Goal: Task Accomplishment & Management: Use online tool/utility

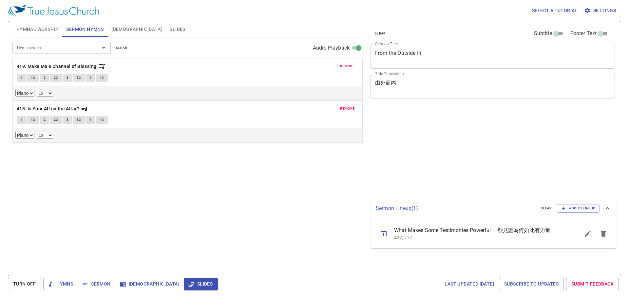
select select "1"
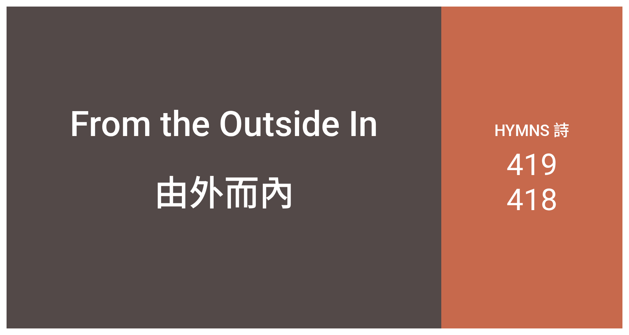
click at [419, 314] on div "Hymns 詩 419 418" at bounding box center [531, 168] width 181 height 322
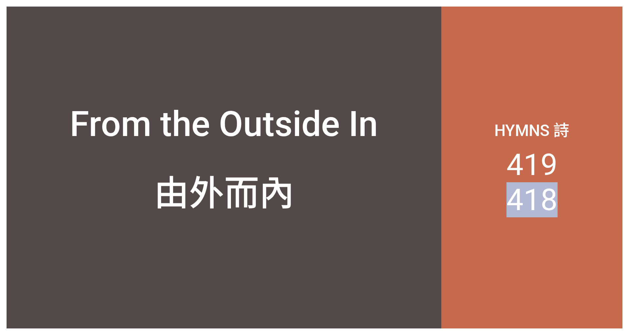
click at [419, 314] on div "Hymns 詩 419 418" at bounding box center [531, 168] width 181 height 322
click at [240, 260] on div "由外而內" at bounding box center [224, 207] width 435 height 113
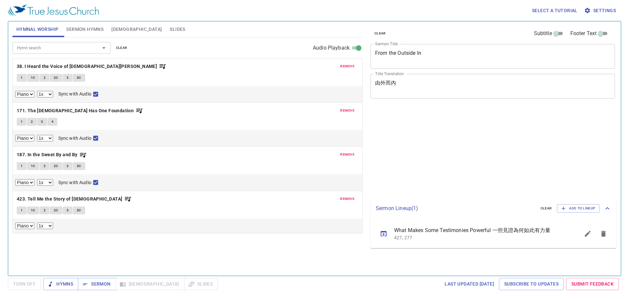
select select "1"
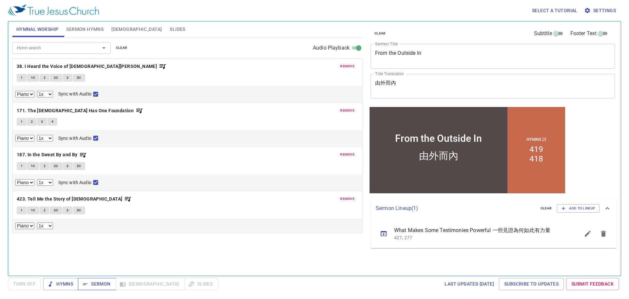
click at [99, 285] on span "Sermon" at bounding box center [96, 284] width 27 height 8
click at [72, 281] on span "Hymns" at bounding box center [60, 284] width 25 height 8
click at [168, 281] on div "Hymns Sermon Bible Slides" at bounding box center [130, 284] width 175 height 12
click at [170, 31] on span "Slides" at bounding box center [177, 29] width 15 height 8
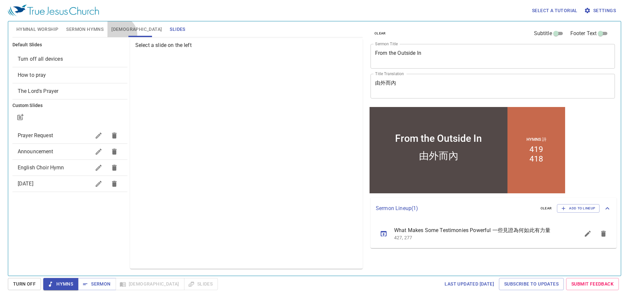
click at [120, 34] on button "Bible" at bounding box center [136, 29] width 58 height 16
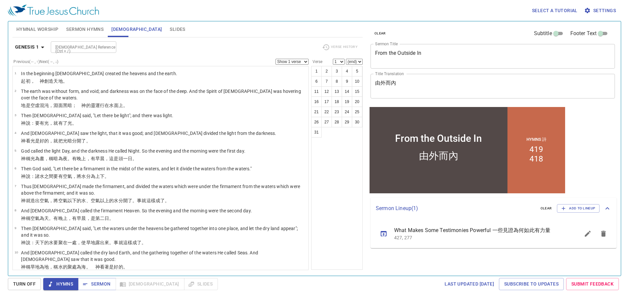
click at [95, 28] on span "Sermon Hymns" at bounding box center [84, 29] width 37 height 8
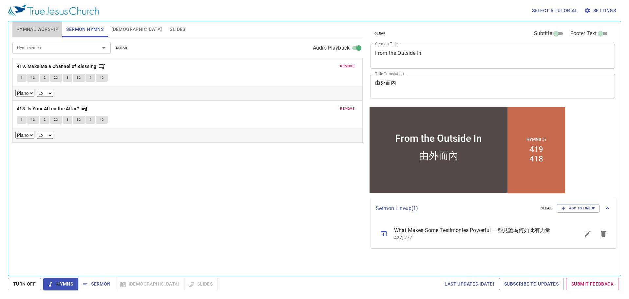
click at [54, 27] on span "Hymnal Worship" at bounding box center [37, 29] width 42 height 8
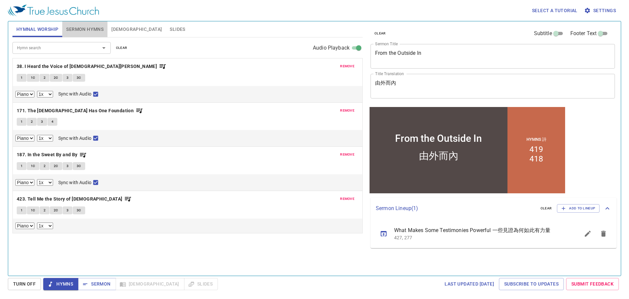
click at [66, 28] on button "Sermon Hymns" at bounding box center [84, 29] width 45 height 16
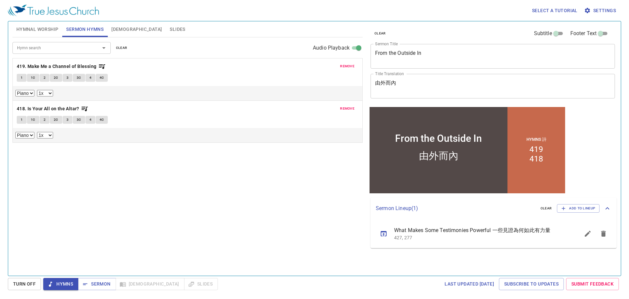
click at [45, 26] on span "Hymnal Worship" at bounding box center [37, 29] width 42 height 8
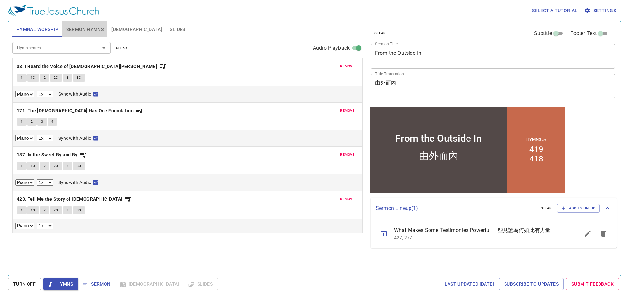
click at [85, 33] on span "Sermon Hymns" at bounding box center [84, 29] width 37 height 8
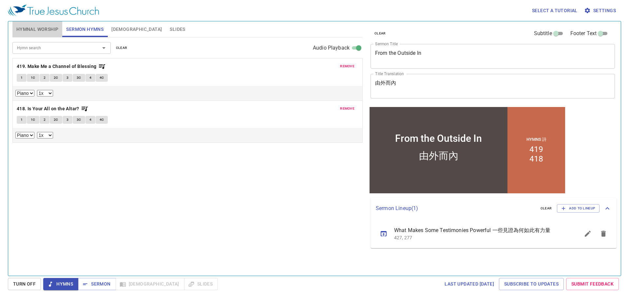
click at [46, 31] on span "Hymnal Worship" at bounding box center [37, 29] width 42 height 8
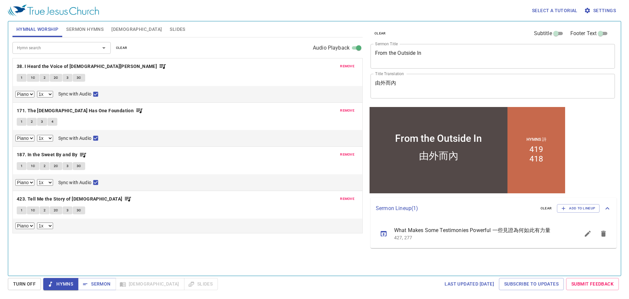
click at [72, 29] on span "Sermon Hymns" at bounding box center [84, 29] width 37 height 8
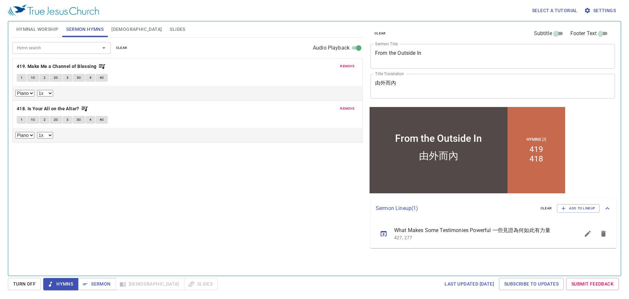
click at [52, 29] on span "Hymnal Worship" at bounding box center [37, 29] width 42 height 8
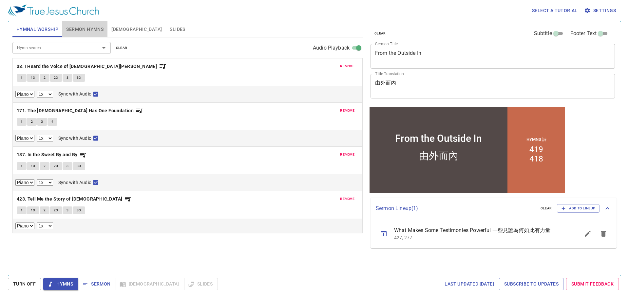
click at [85, 35] on button "Sermon Hymns" at bounding box center [84, 29] width 45 height 16
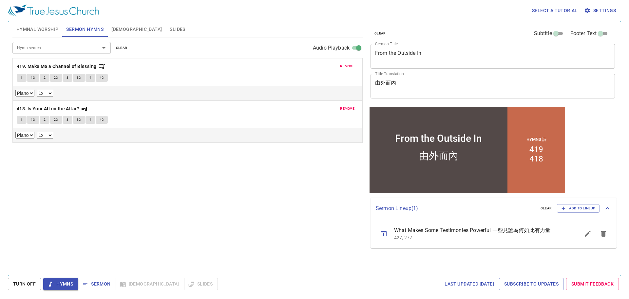
click at [97, 278] on button "Sermon" at bounding box center [97, 284] width 38 height 12
click at [72, 280] on span "Hymns" at bounding box center [60, 284] width 25 height 8
click at [112, 29] on span "[DEMOGRAPHIC_DATA]" at bounding box center [136, 29] width 50 height 8
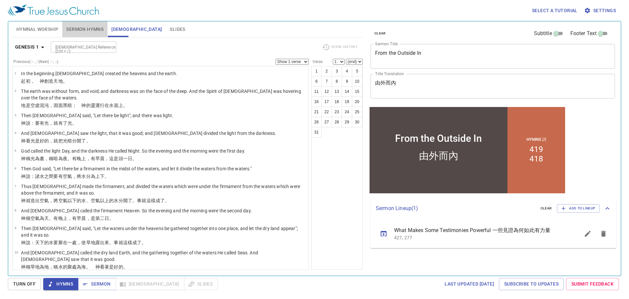
click at [93, 33] on span "Sermon Hymns" at bounding box center [84, 29] width 37 height 8
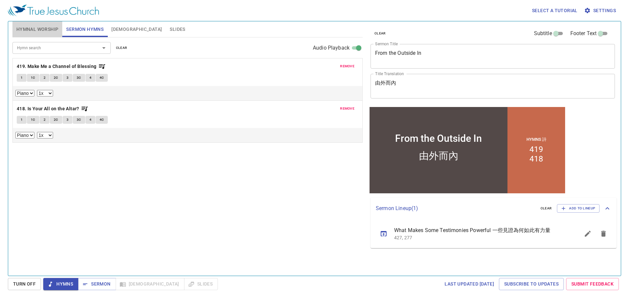
click at [51, 32] on span "Hymnal Worship" at bounding box center [37, 29] width 42 height 8
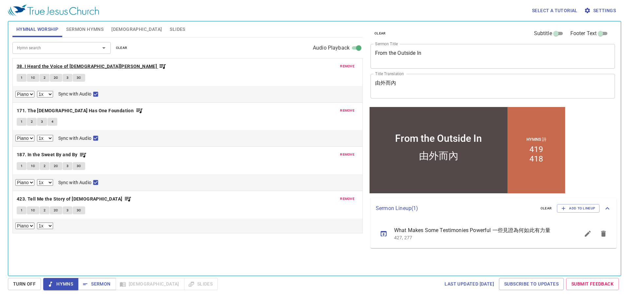
click at [63, 62] on b "38. I Heard the Voice of [DEMOGRAPHIC_DATA][PERSON_NAME]" at bounding box center [87, 66] width 140 height 8
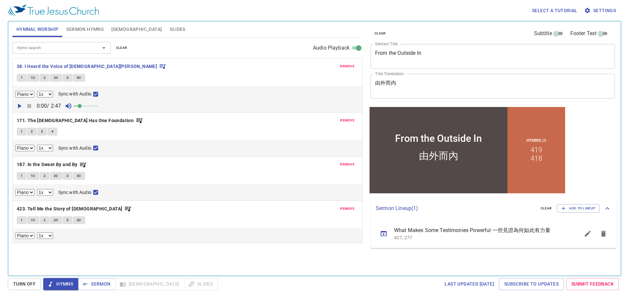
click at [19, 77] on button "1" at bounding box center [22, 78] width 10 height 8
checkbox input "false"
click at [34, 79] on span "1C" at bounding box center [33, 78] width 5 height 6
click at [81, 117] on b "171. The [DEMOGRAPHIC_DATA] Has One Foundation" at bounding box center [75, 120] width 117 height 8
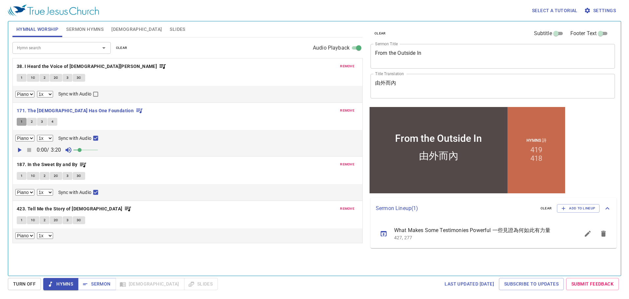
click at [20, 120] on button "1" at bounding box center [22, 122] width 10 height 8
checkbox input "false"
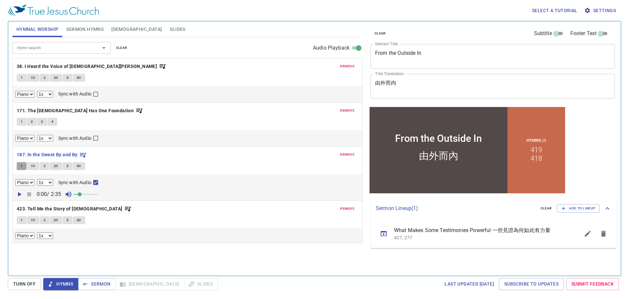
click at [19, 164] on button "1" at bounding box center [22, 166] width 10 height 8
checkbox input "false"
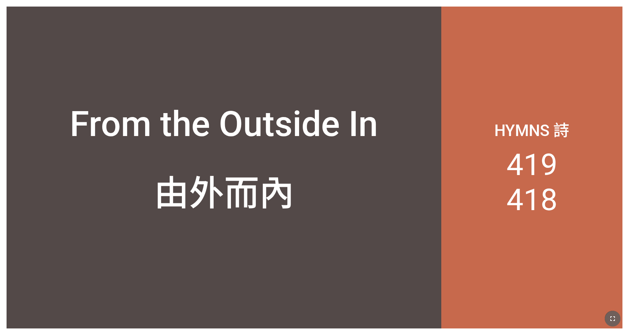
click at [419, 314] on button "button" at bounding box center [613, 319] width 16 height 16
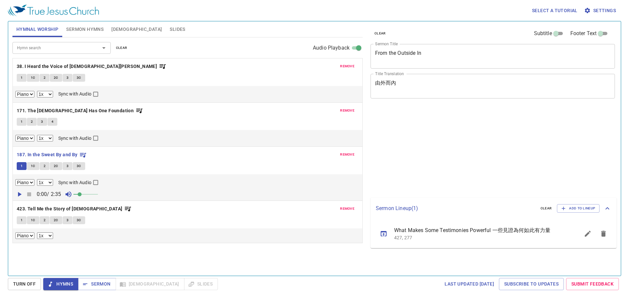
select select "1"
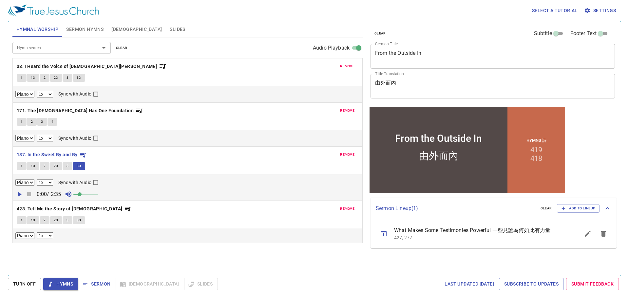
click at [48, 208] on b "423. Tell Me the Story of [DEMOGRAPHIC_DATA]" at bounding box center [70, 208] width 106 height 8
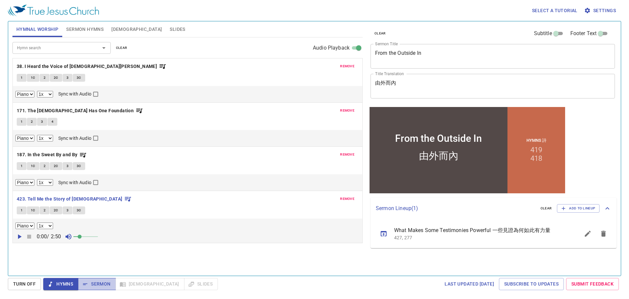
click at [99, 280] on span "Sermon" at bounding box center [96, 284] width 27 height 8
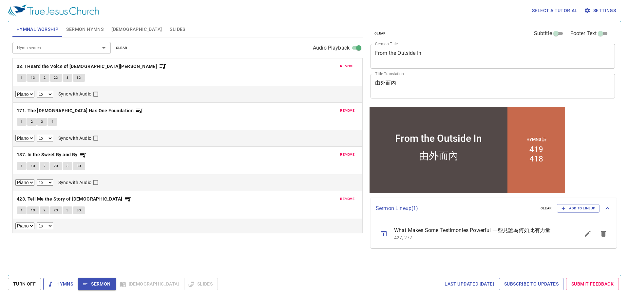
click at [68, 282] on span "Hymns" at bounding box center [60, 284] width 25 height 8
click at [95, 284] on span "Sermon" at bounding box center [96, 284] width 27 height 8
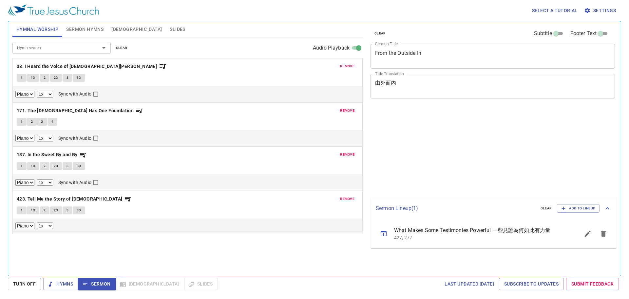
select select "1"
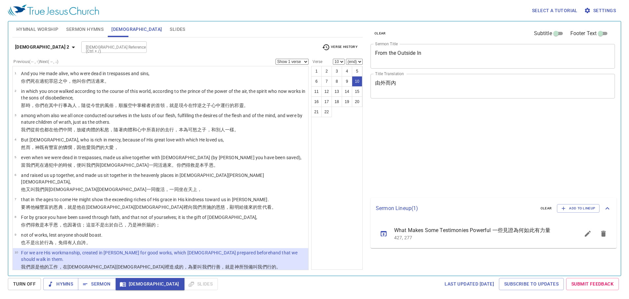
select select "10"
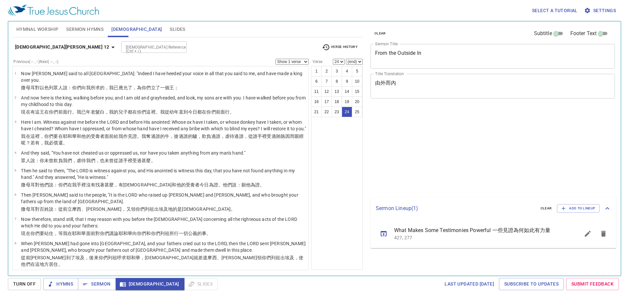
select select "24"
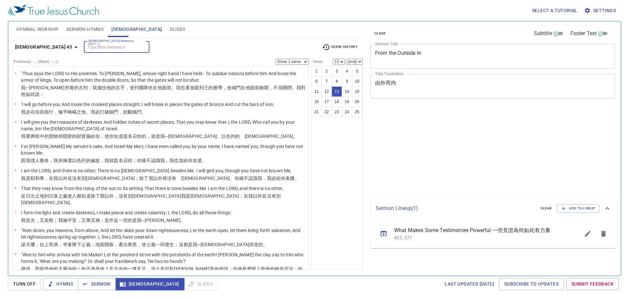
select select "13"
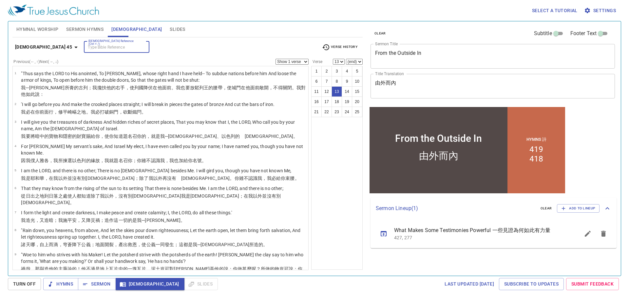
click at [86, 47] on input "[DEMOGRAPHIC_DATA] Reference (Ctrl + /)" at bounding box center [111, 47] width 51 height 8
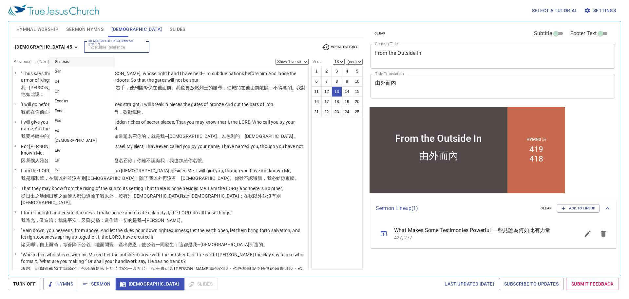
scroll to position [181, 0]
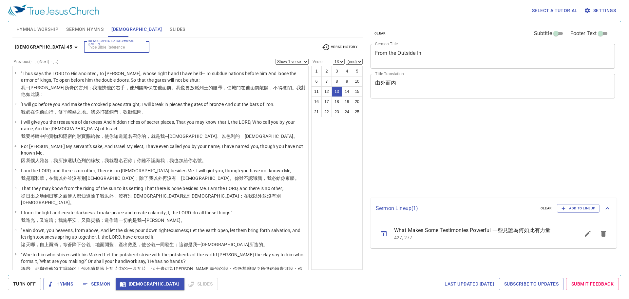
select select "13"
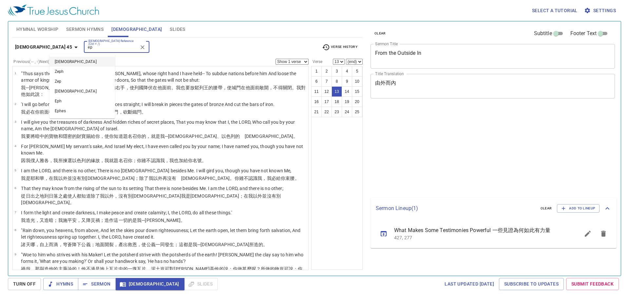
select select "13"
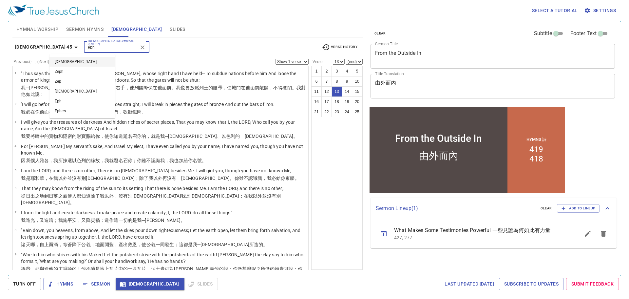
type input "eph 5"
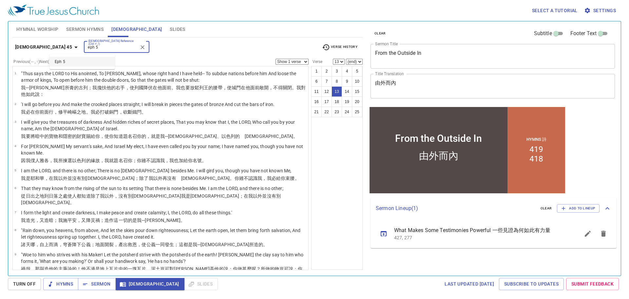
scroll to position [181, 0]
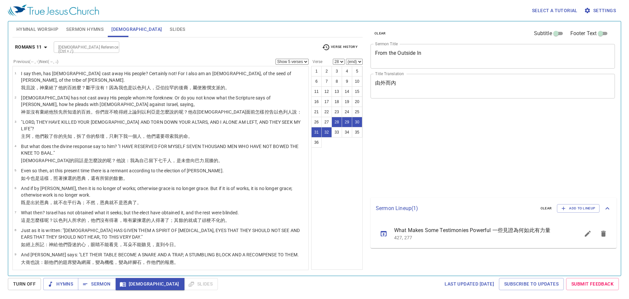
select select "5"
select select "28"
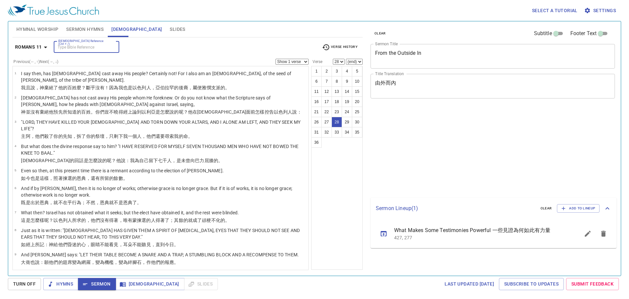
select select "28"
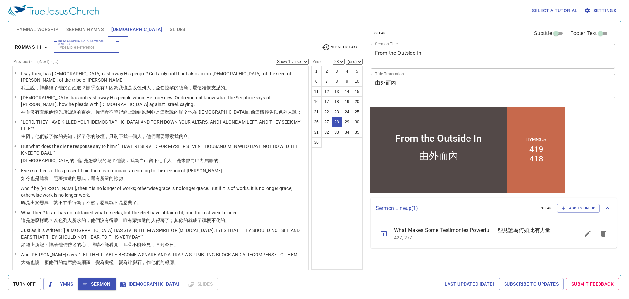
scroll to position [453, 0]
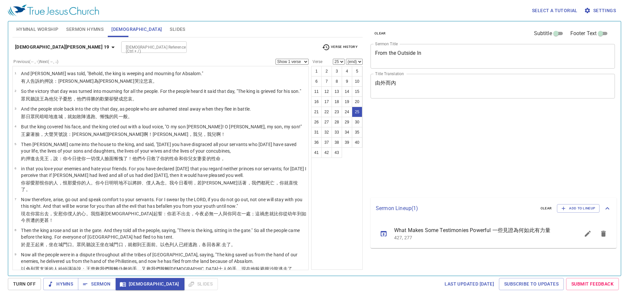
select select "25"
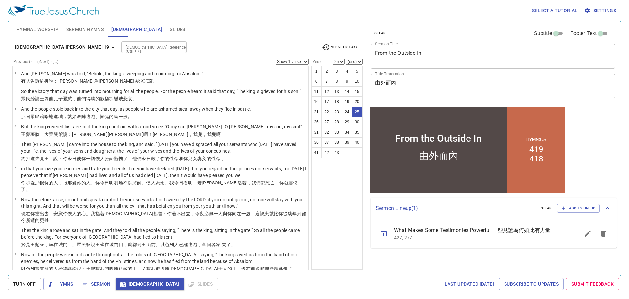
scroll to position [418, 0]
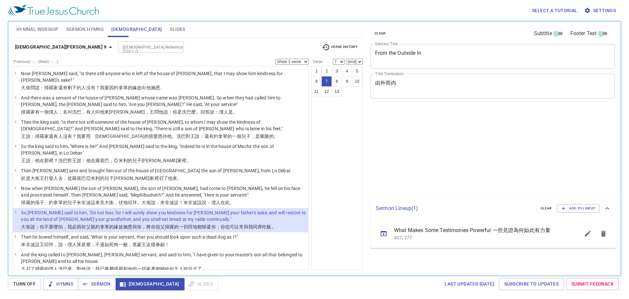
select select "7"
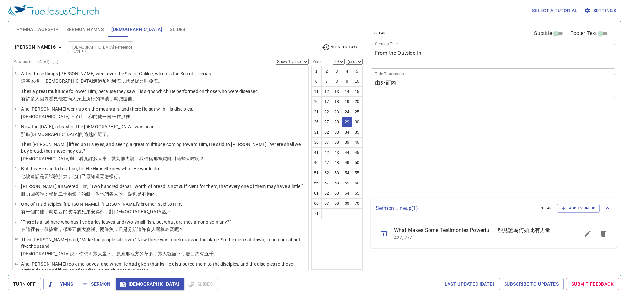
select select "29"
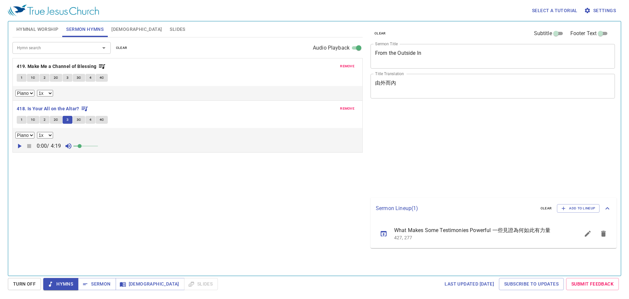
select select "1"
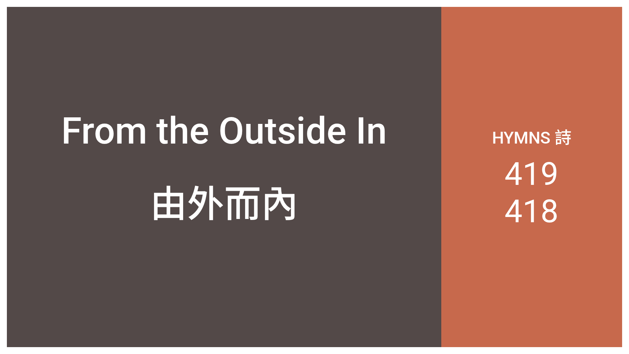
click at [383, 115] on div "From the Outside In" at bounding box center [224, 131] width 326 height 44
